Goal: Task Accomplishment & Management: Manage account settings

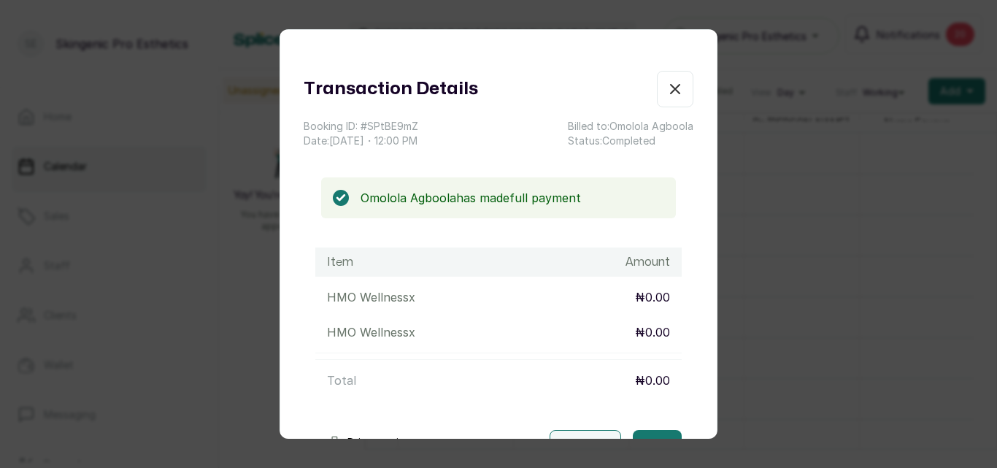
scroll to position [942, 0]
click at [666, 91] on icon "button" at bounding box center [675, 89] width 18 height 18
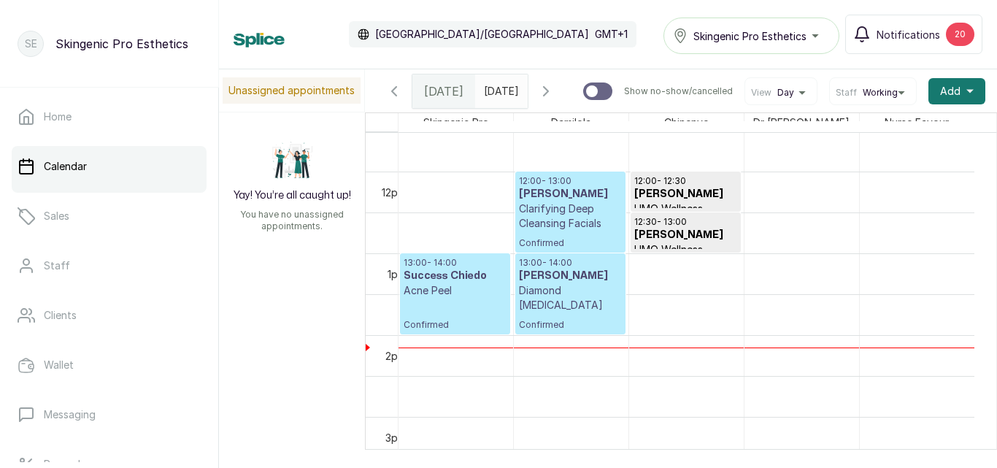
click at [424, 317] on p "Confirmed" at bounding box center [454, 314] width 103 height 33
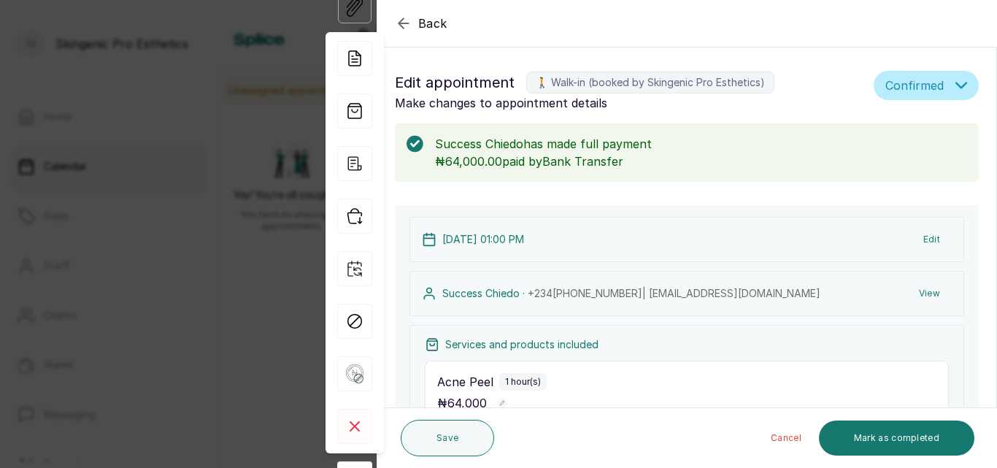
click at [955, 82] on icon "button" at bounding box center [961, 86] width 12 height 12
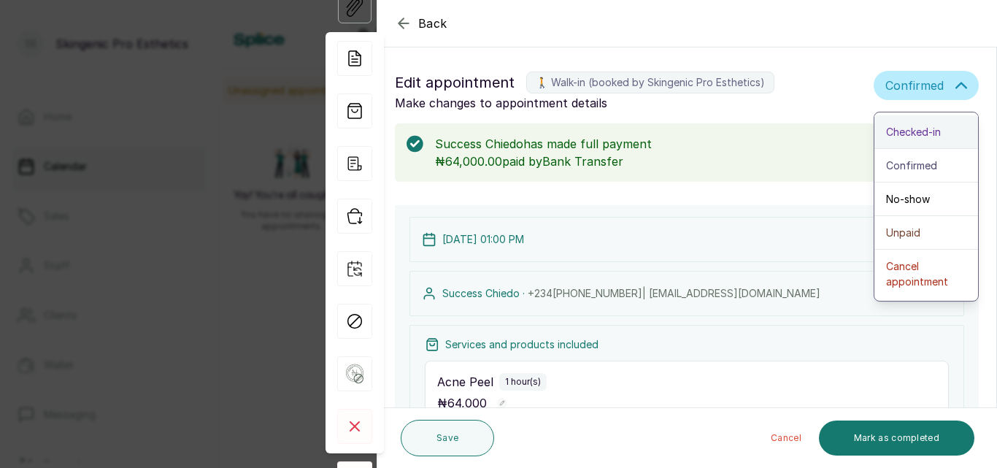
click at [942, 135] on div "Checked-in" at bounding box center [926, 131] width 80 height 15
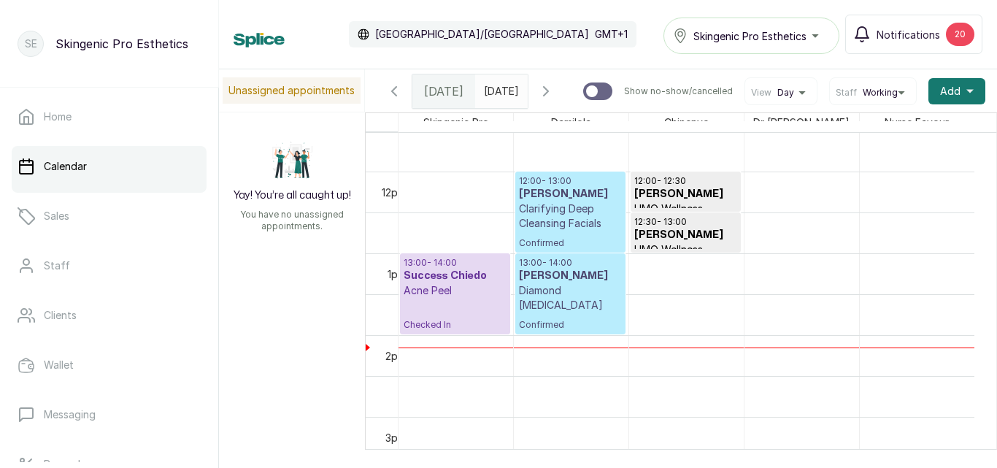
click at [549, 231] on p "Clarifying Deep Cleansing Facials" at bounding box center [570, 215] width 103 height 29
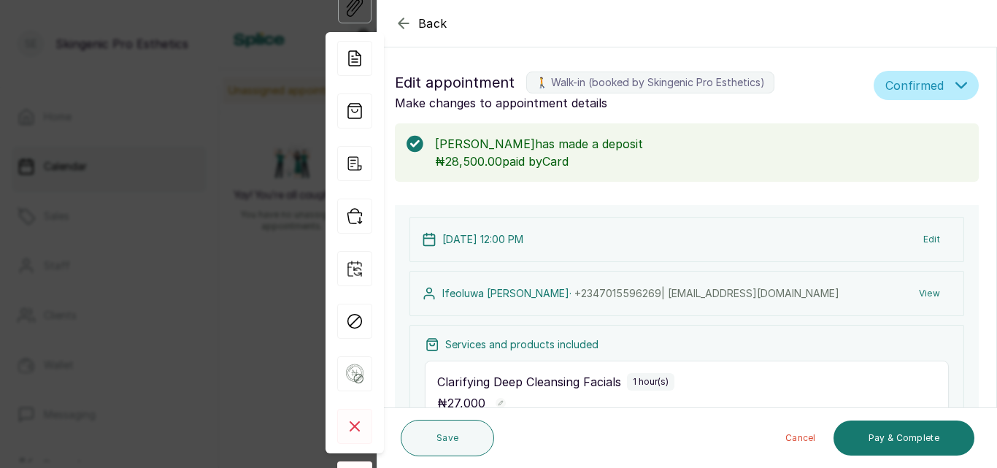
click at [955, 83] on icon "button" at bounding box center [961, 86] width 12 height 12
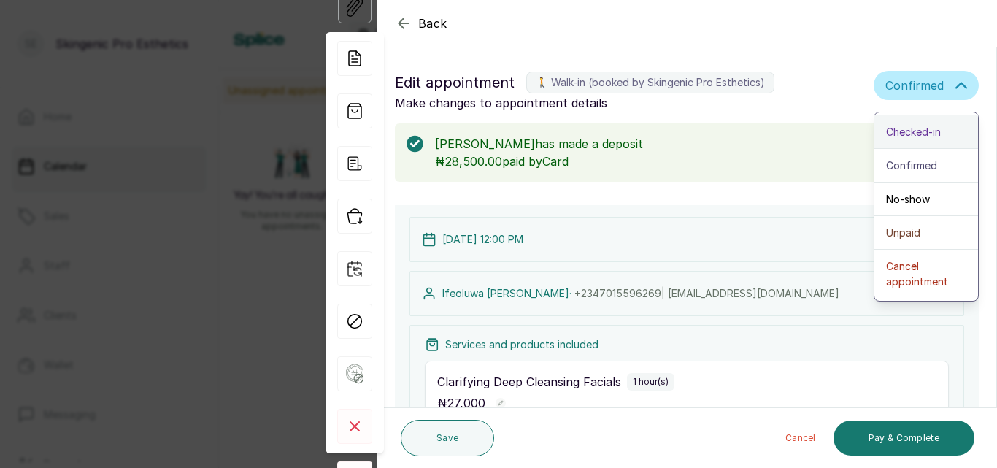
click at [935, 134] on div "Checked-in" at bounding box center [926, 131] width 80 height 15
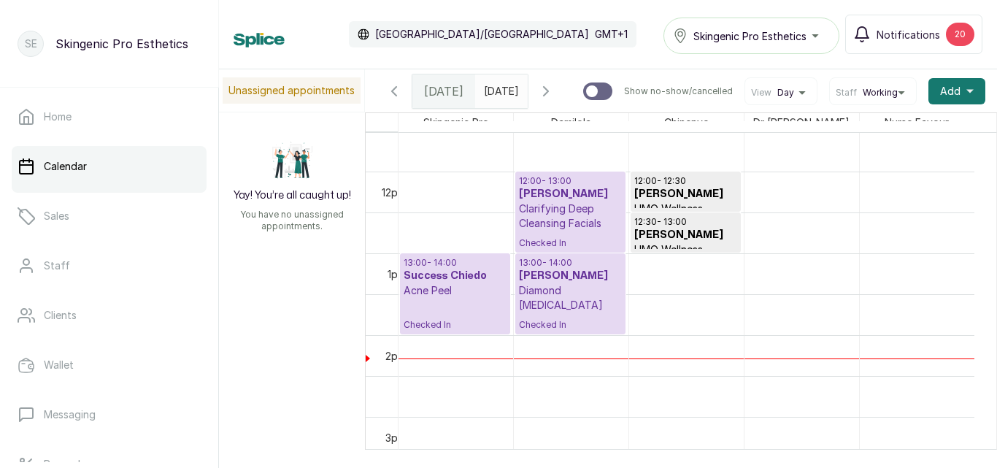
click at [474, 277] on h3 "Success Chiedo" at bounding box center [454, 275] width 103 height 15
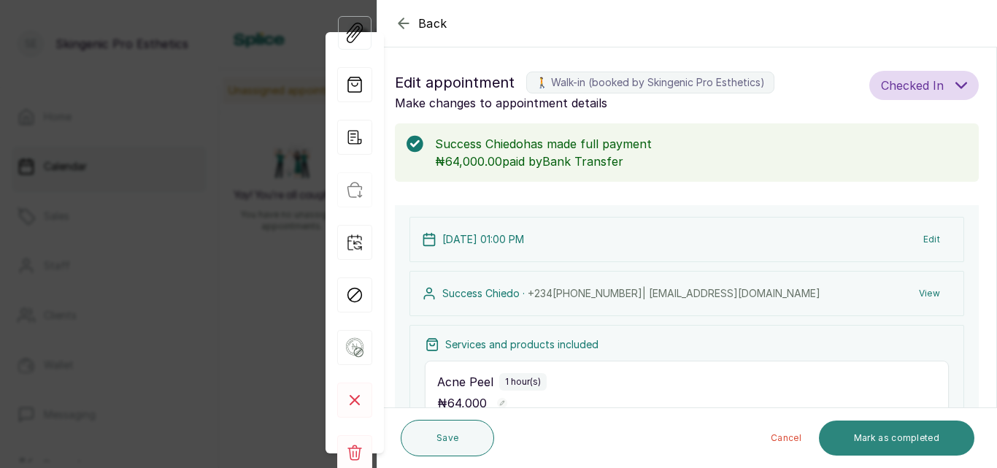
click at [868, 433] on button "Mark as completed" at bounding box center [896, 437] width 155 height 35
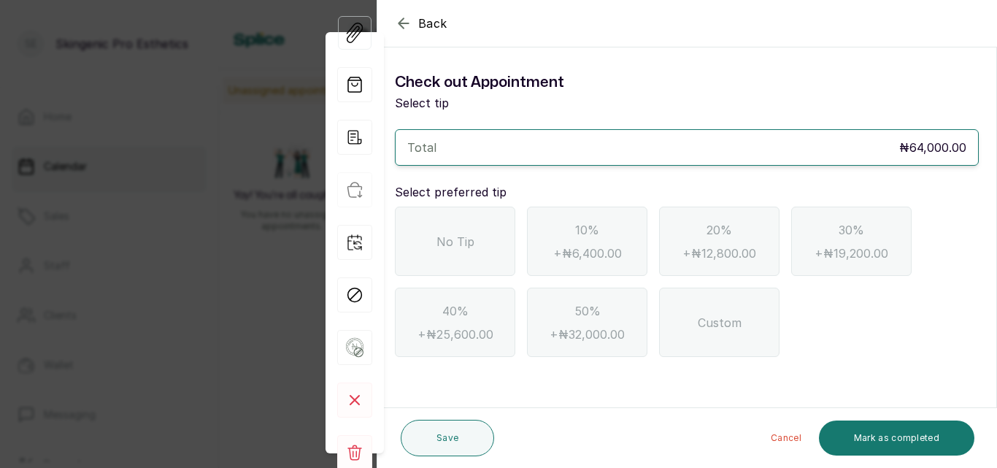
click at [456, 235] on span "No Tip" at bounding box center [455, 242] width 38 height 18
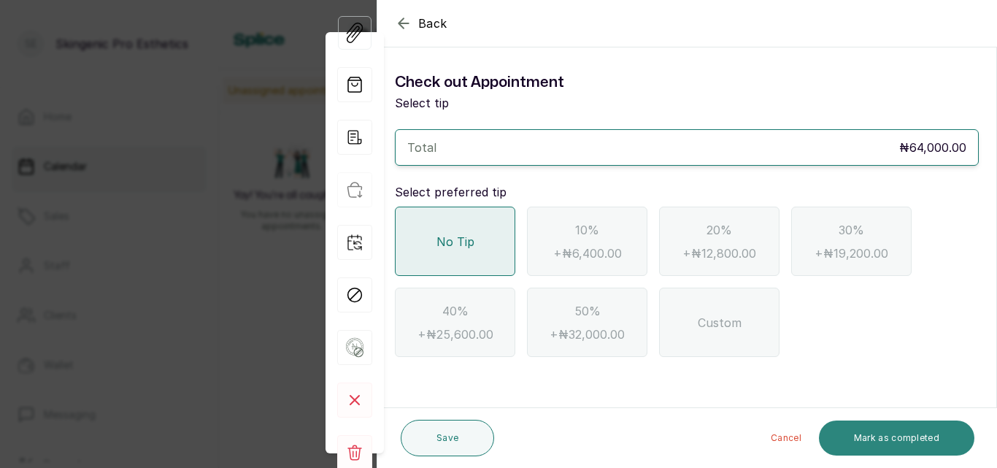
click at [873, 439] on button "Mark as completed" at bounding box center [896, 437] width 155 height 35
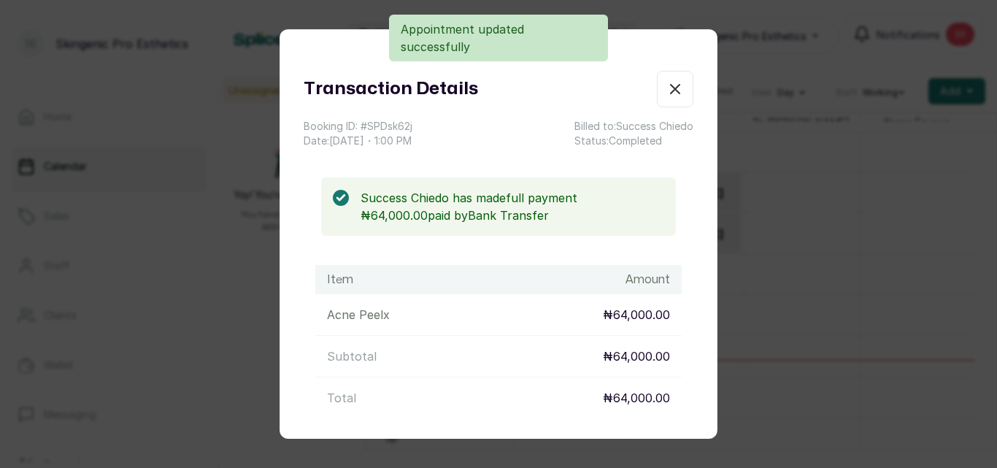
click at [666, 82] on icon "button" at bounding box center [675, 89] width 18 height 18
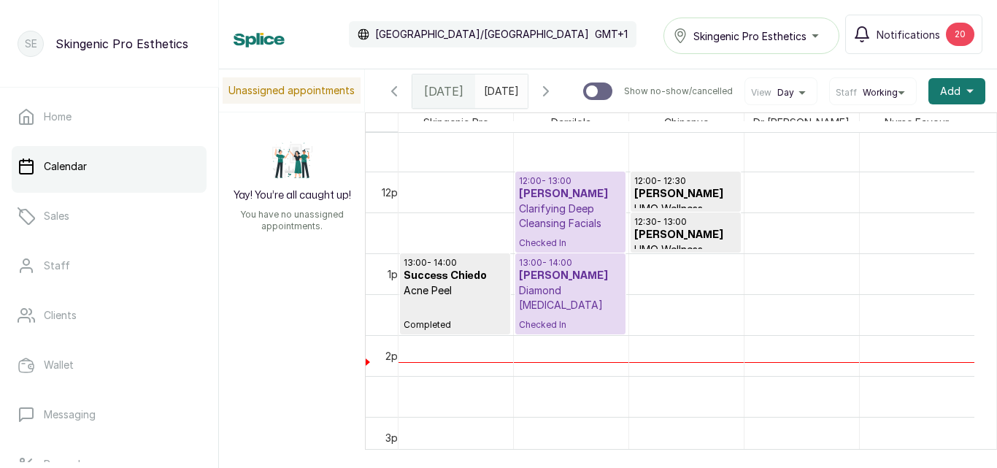
click at [525, 402] on div "12:00 - 13:00 [PERSON_NAME] Clarifying Deep Cleansing Facials Checked In 13:00 …" at bounding box center [571, 171] width 115 height 1961
